Goal: Find specific page/section: Find specific page/section

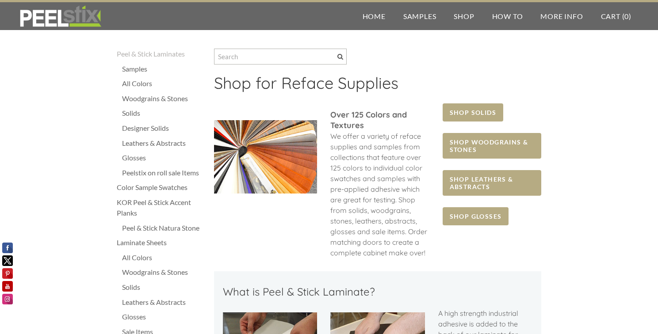
click at [165, 141] on div "Leathers & Abstracts" at bounding box center [163, 143] width 83 height 11
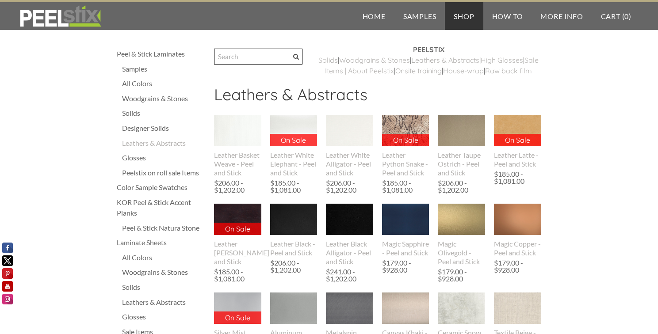
click at [259, 57] on input "Search" at bounding box center [258, 57] width 88 height 16
type input "waves"
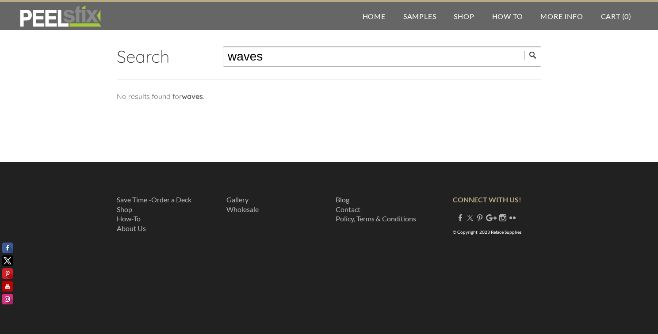
click at [282, 67] on input "waves" at bounding box center [382, 56] width 319 height 20
type input "abstract"
click at [533, 55] on input "submit" at bounding box center [533, 55] width 17 height 9
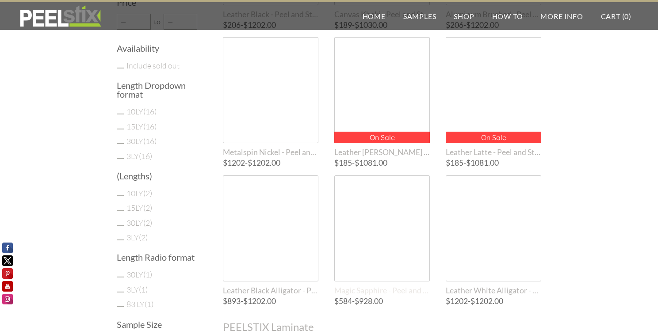
scroll to position [353, 0]
